Goal: Task Accomplishment & Management: Manage account settings

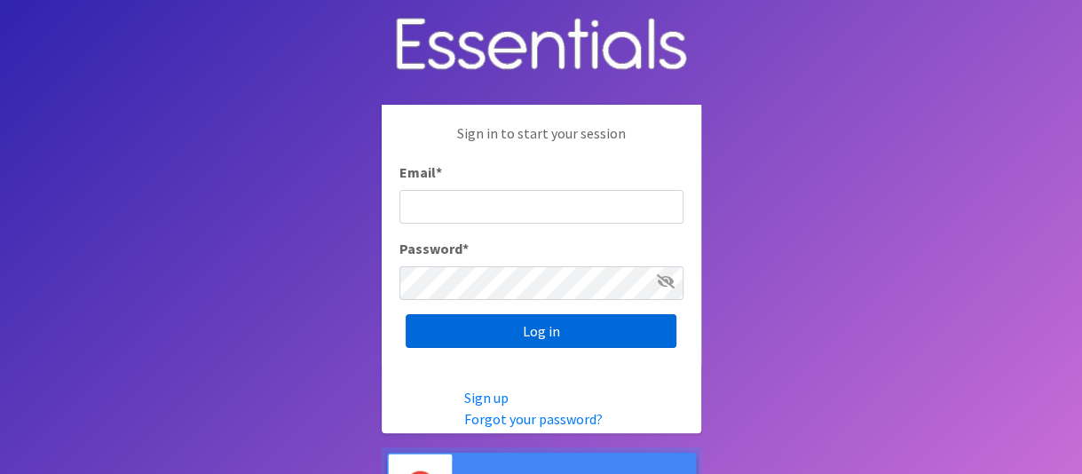
type input "[PERSON_NAME][EMAIL_ADDRESS][DOMAIN_NAME]"
click at [532, 327] on input "Log in" at bounding box center [541, 331] width 271 height 34
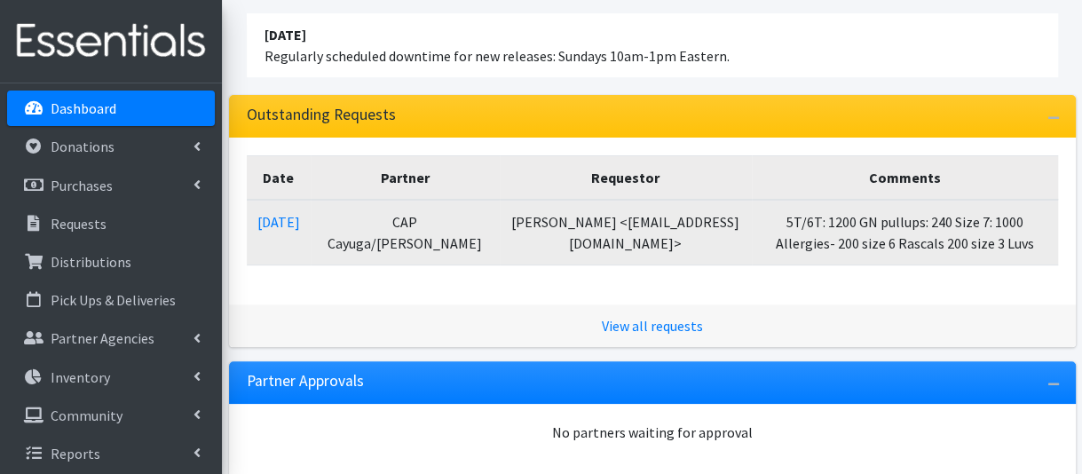
scroll to position [266, 0]
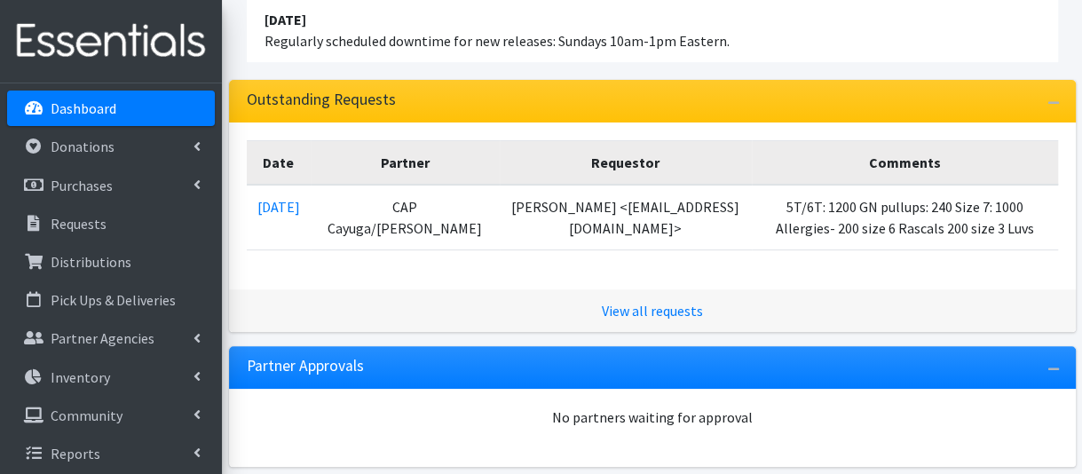
click at [163, 109] on link "Dashboard" at bounding box center [111, 108] width 208 height 35
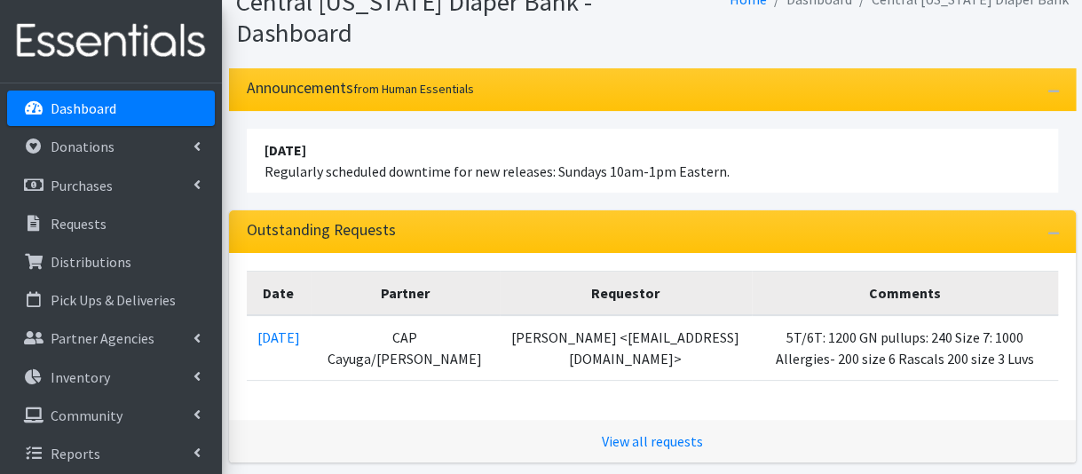
scroll to position [177, 0]
